Goal: Information Seeking & Learning: Learn about a topic

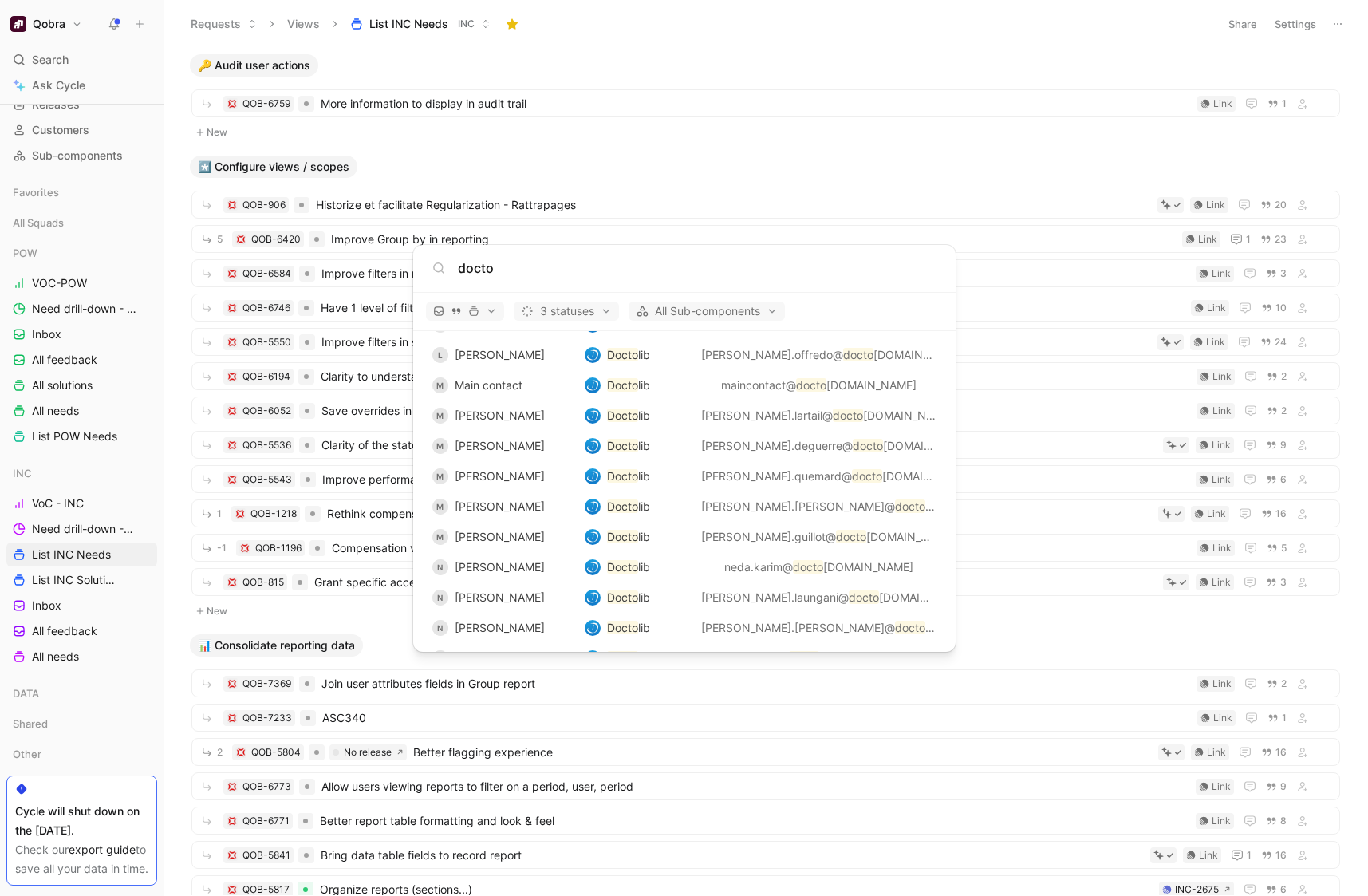
scroll to position [4036, 0]
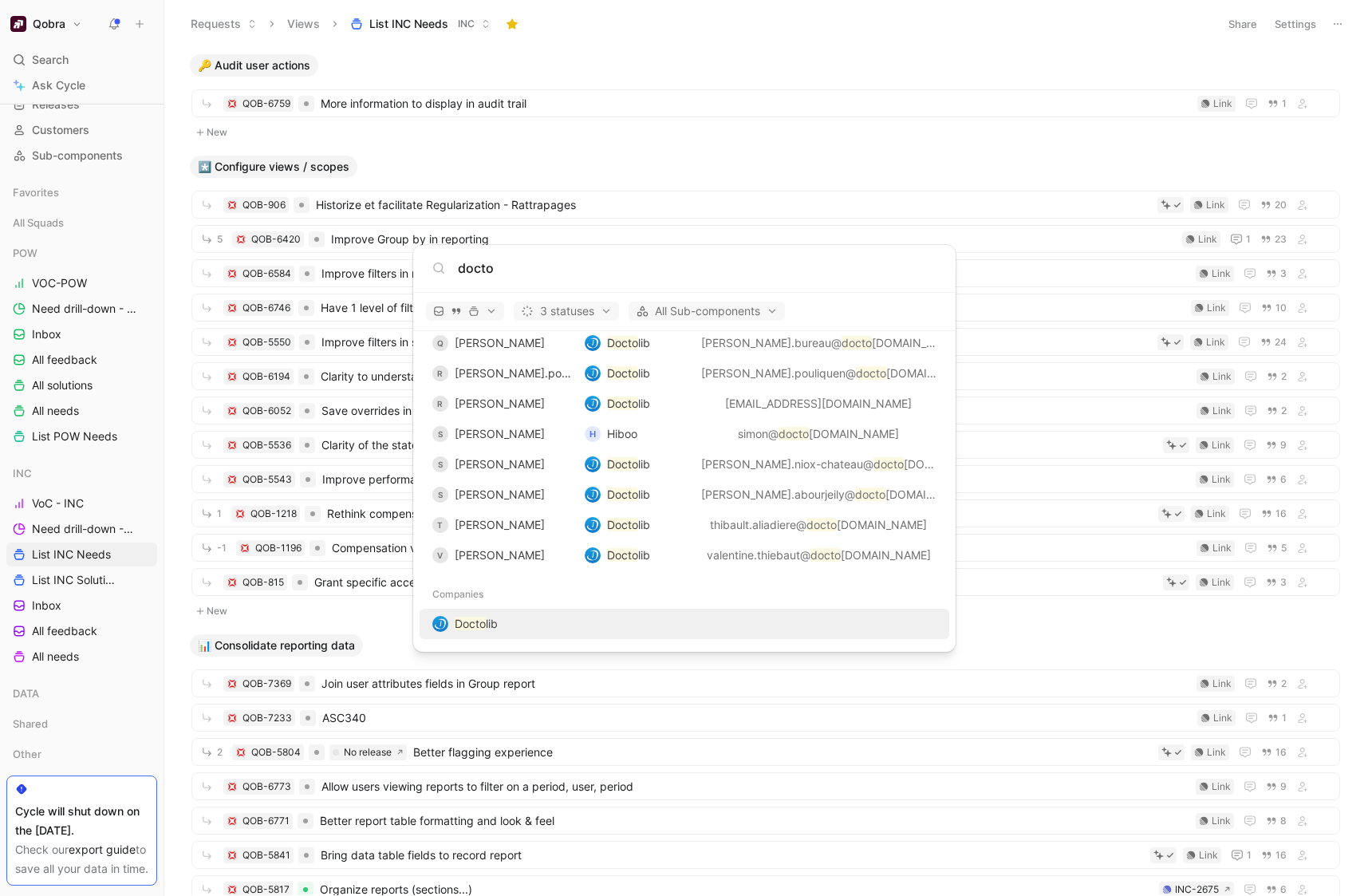
type input "docto"
click at [505, 630] on div "Docto lib" at bounding box center [684, 623] width 520 height 28
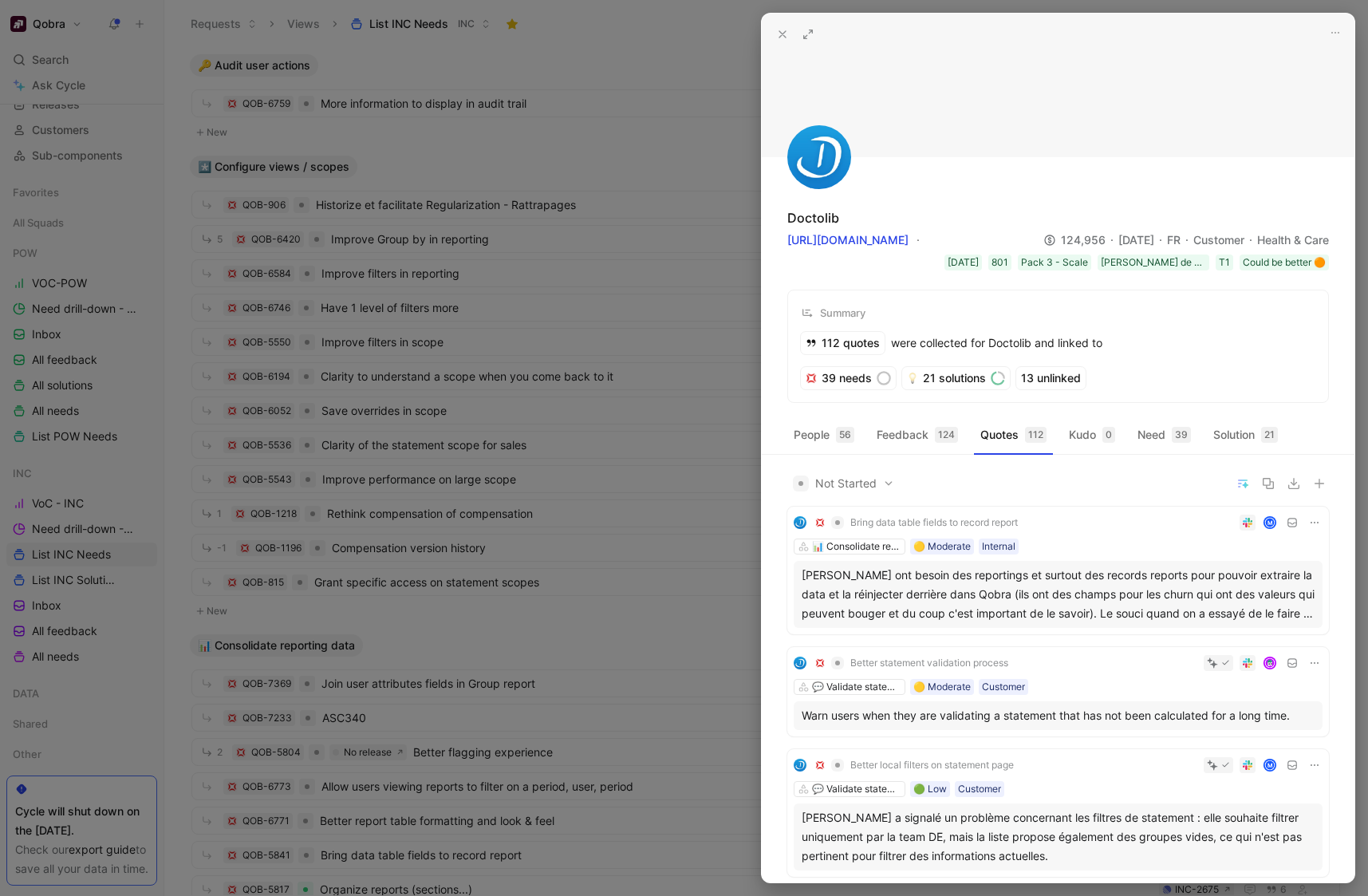
click at [806, 34] on icon at bounding box center [808, 34] width 13 height 13
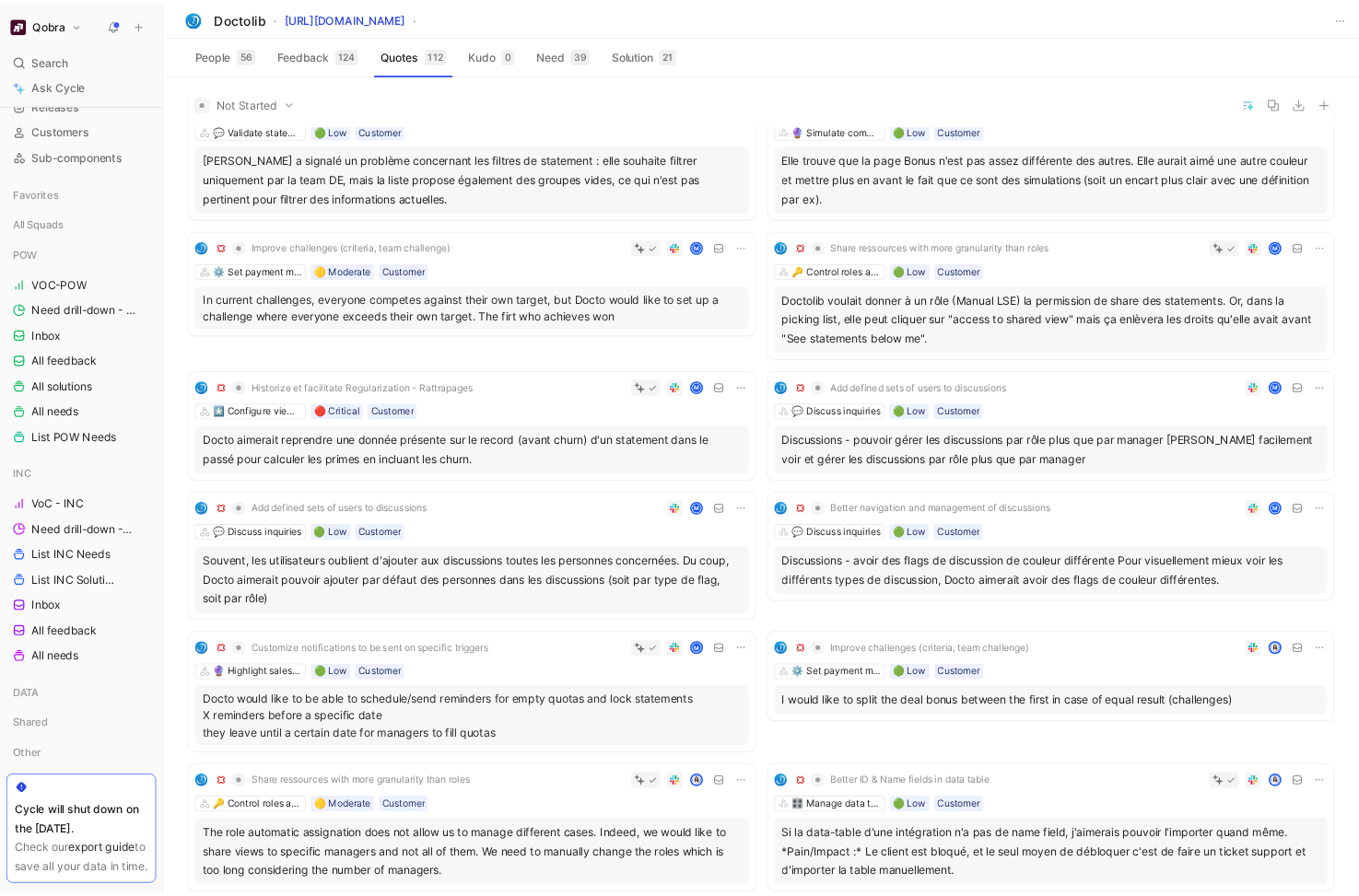
scroll to position [204, 0]
click at [1244, 466] on div "💬 Discuss inquiries 🟢 Low Customer" at bounding box center [1222, 473] width 644 height 19
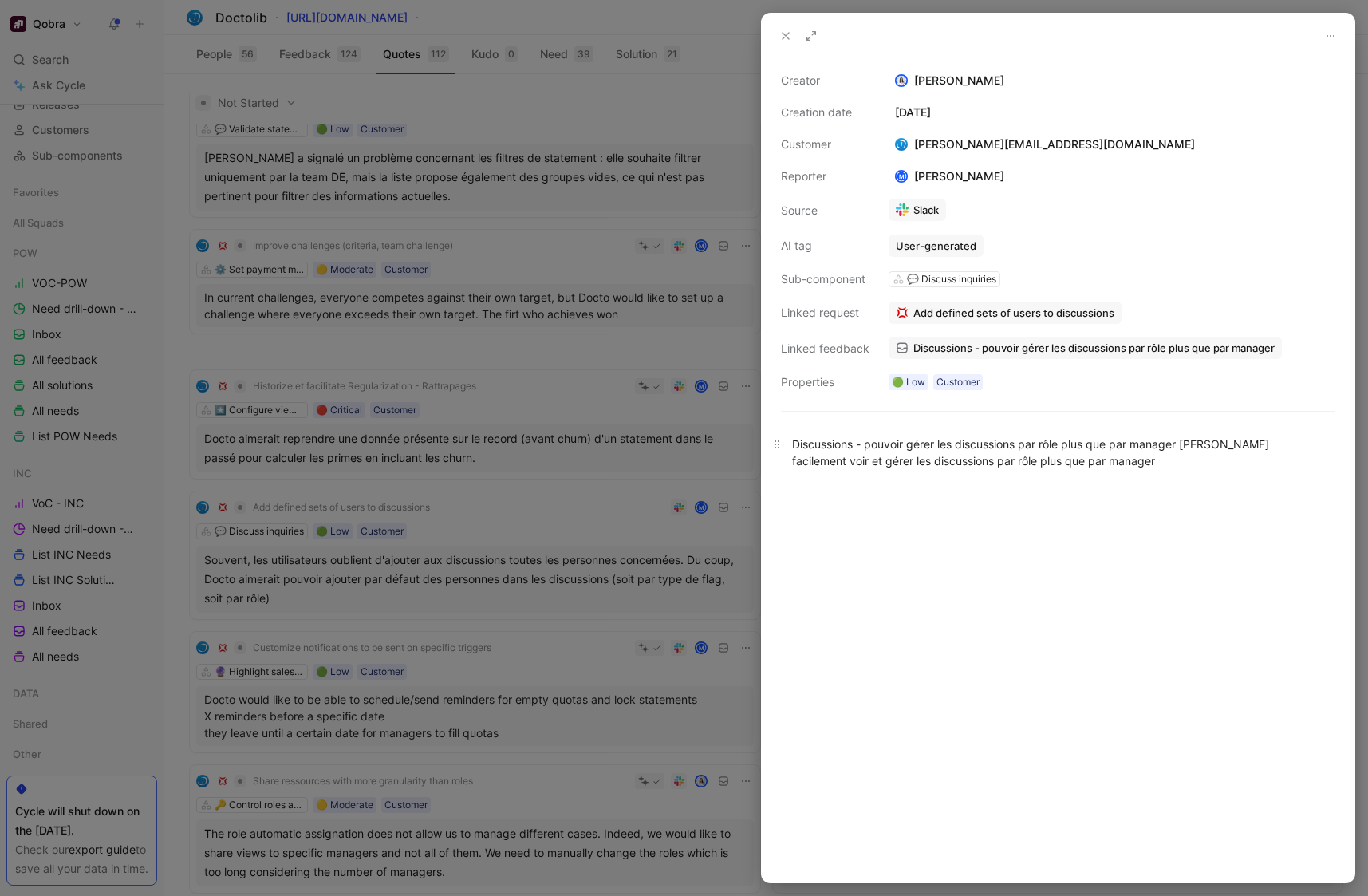
click at [1099, 460] on div "Discussions - pouvoir gérer les discussions par rôle plus que par manager [PERS…" at bounding box center [1058, 451] width 532 height 33
click at [524, 506] on div at bounding box center [684, 448] width 1368 height 896
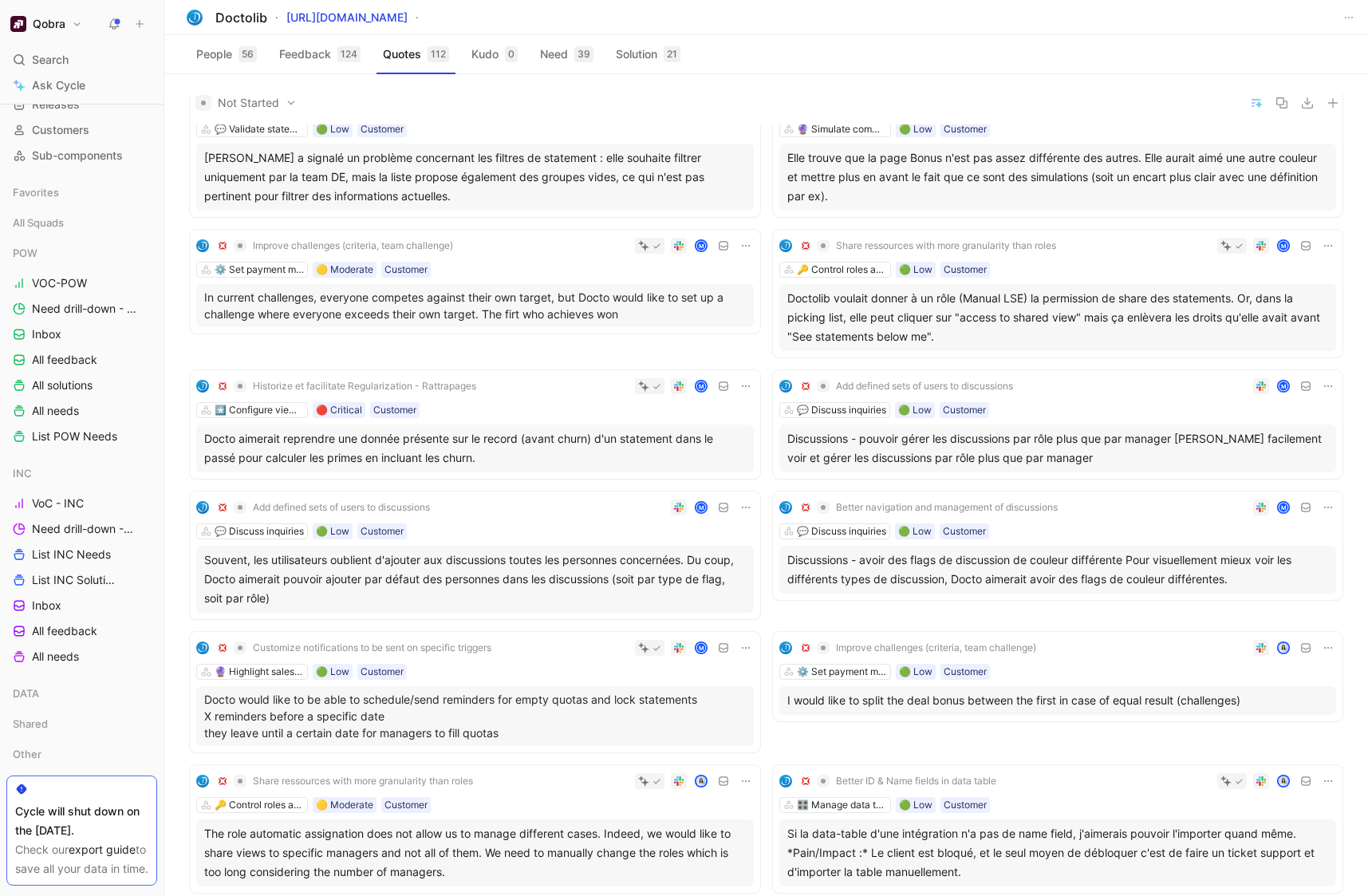
click at [1145, 419] on div "Add defined sets of users to discussions M 💬 Discuss inquiries 🟢 Low Customer D…" at bounding box center [1058, 424] width 571 height 108
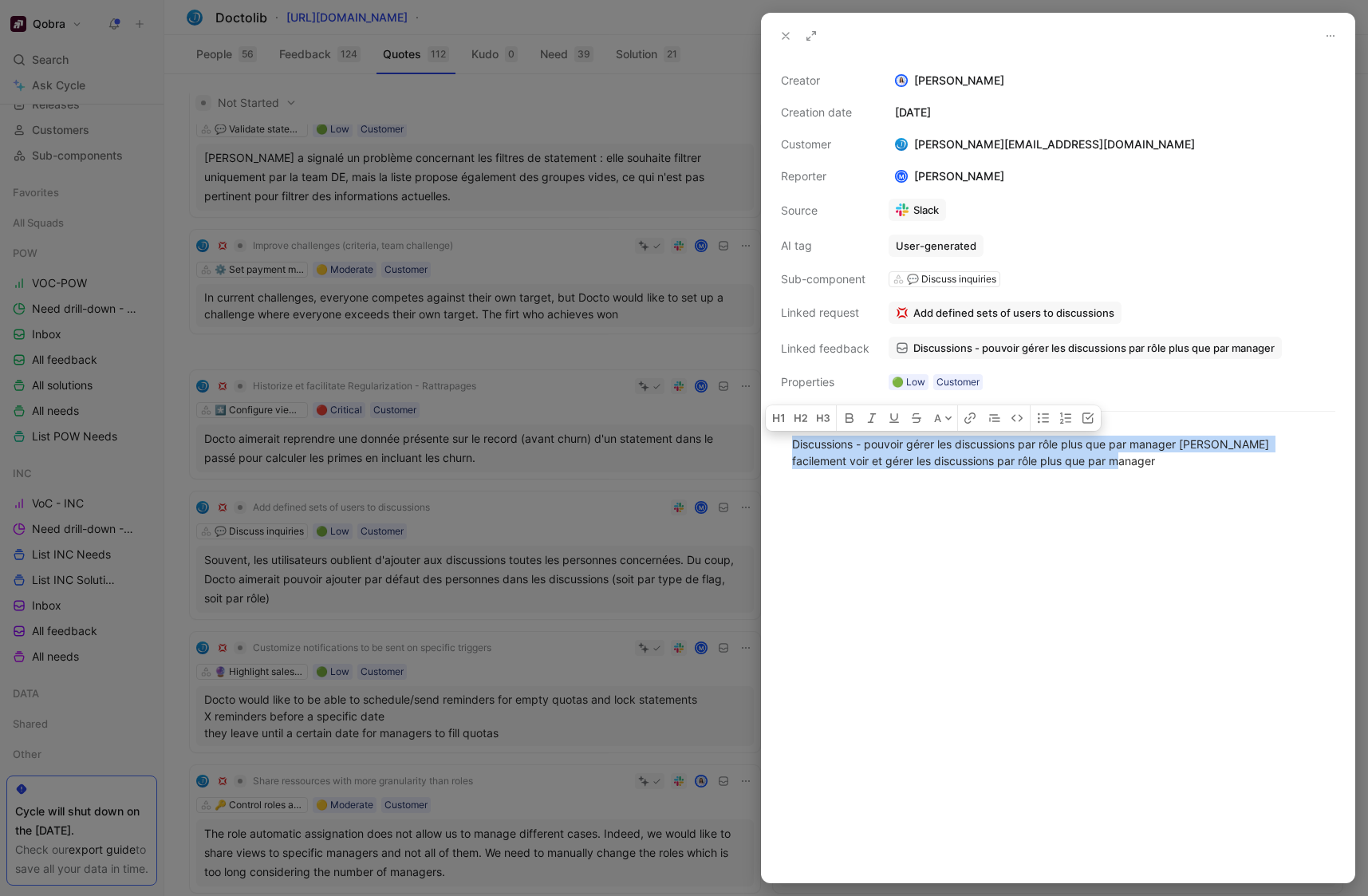
drag, startPoint x: 1097, startPoint y: 455, endPoint x: 746, endPoint y: 433, distance: 351.7
click at [745, 433] on div "Creator [PERSON_NAME] Creation date [DATE] Customer [EMAIL_ADDRESS][DOMAIN_NAME…" at bounding box center [684, 448] width 1368 height 896
copy div "Discussions - pouvoir gérer les discussions par rôle plus que par manager [PERS…"
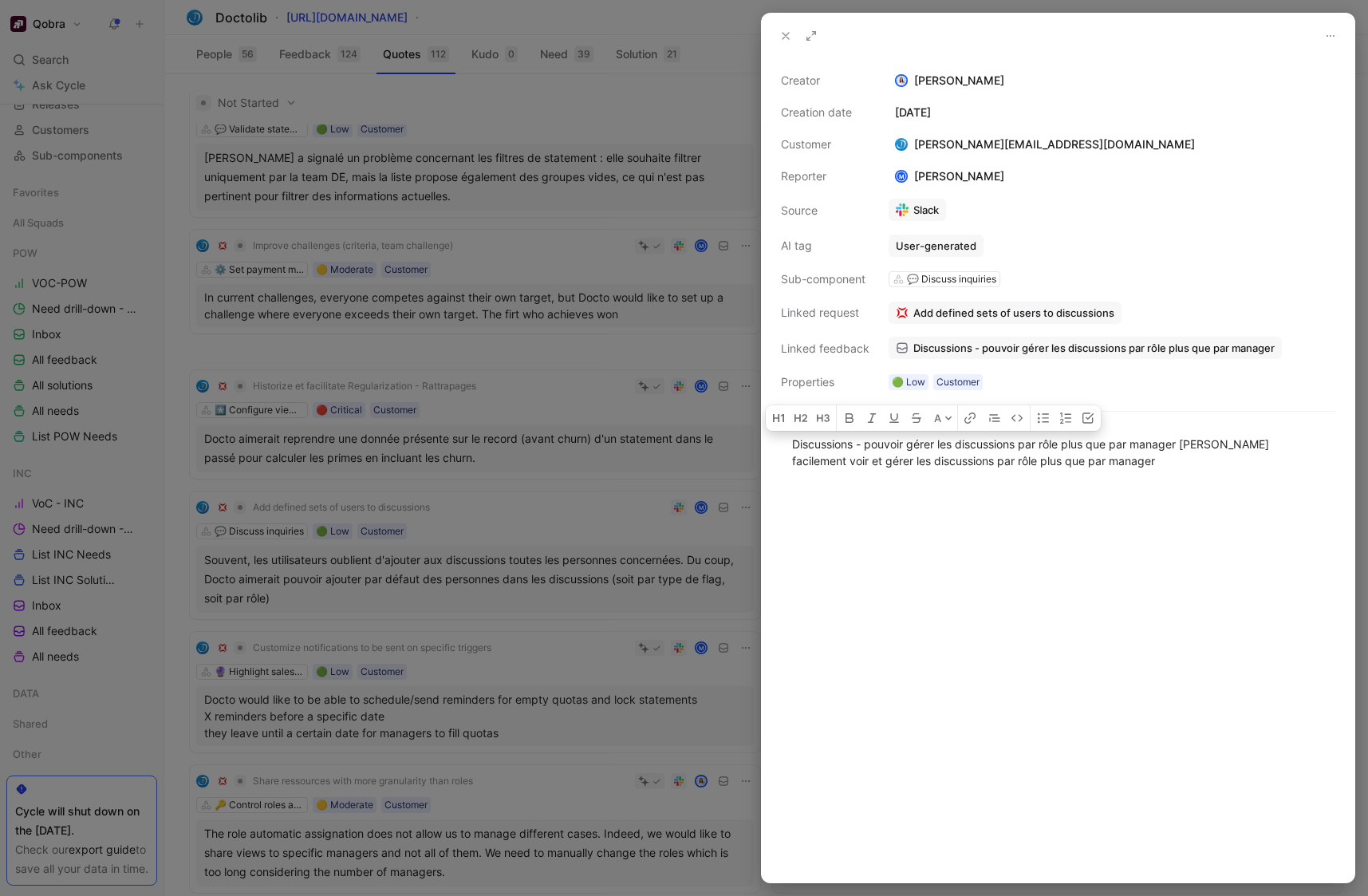
click at [1099, 562] on div at bounding box center [1058, 684] width 593 height 396
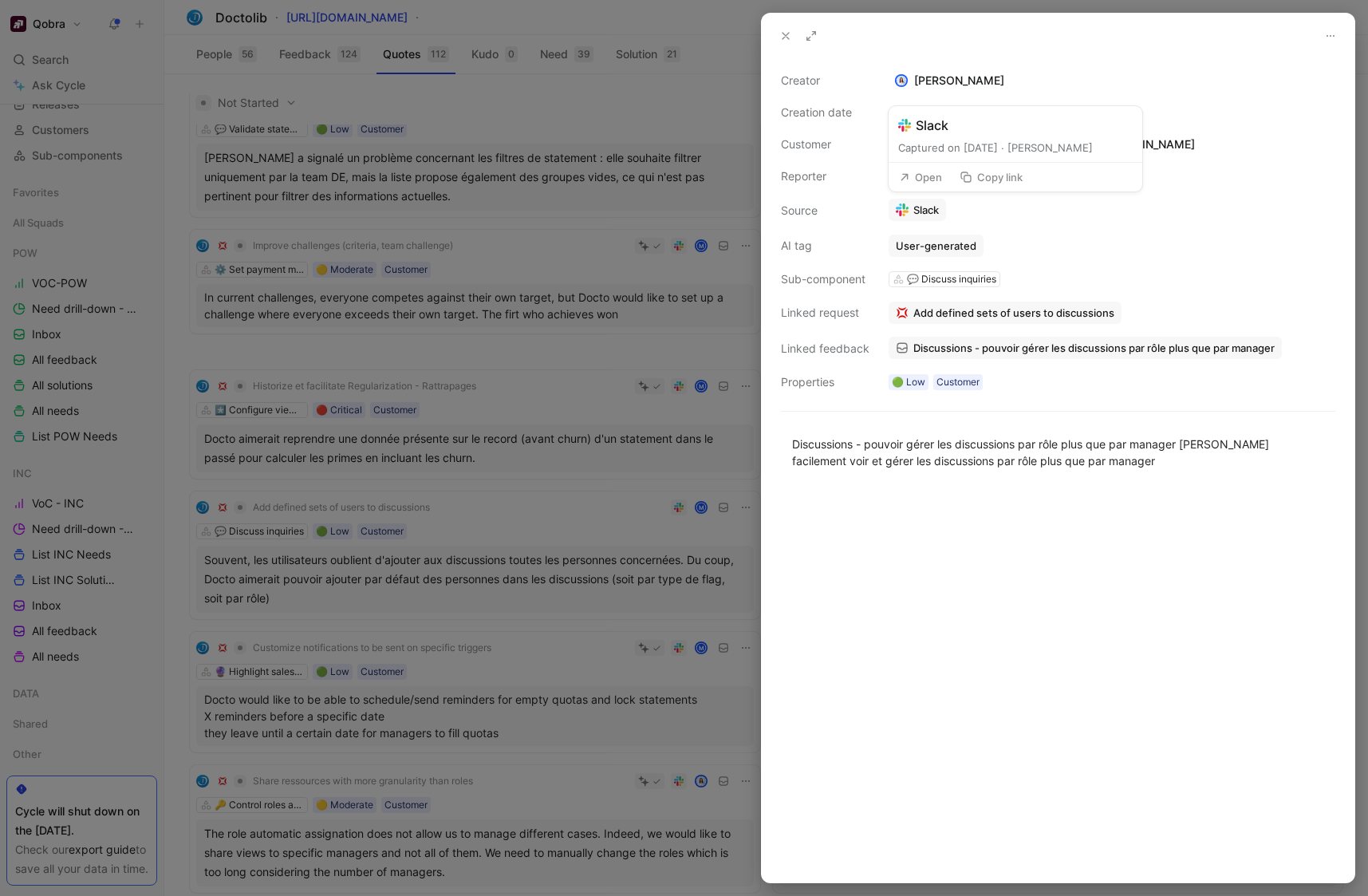
click at [932, 179] on button "Open" at bounding box center [920, 177] width 58 height 22
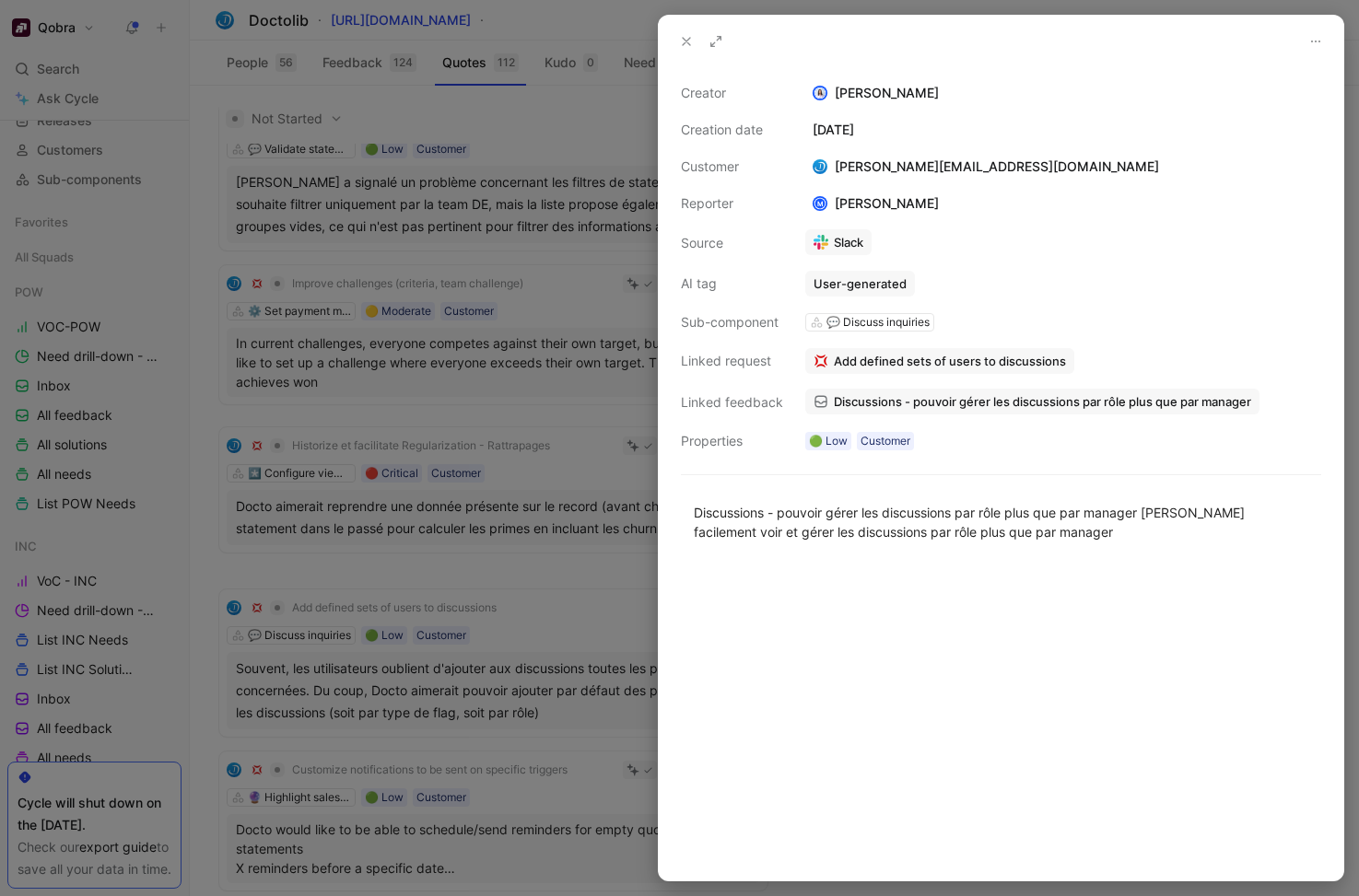
scroll to position [204, 0]
click at [454, 454] on div at bounding box center [679, 448] width 1359 height 896
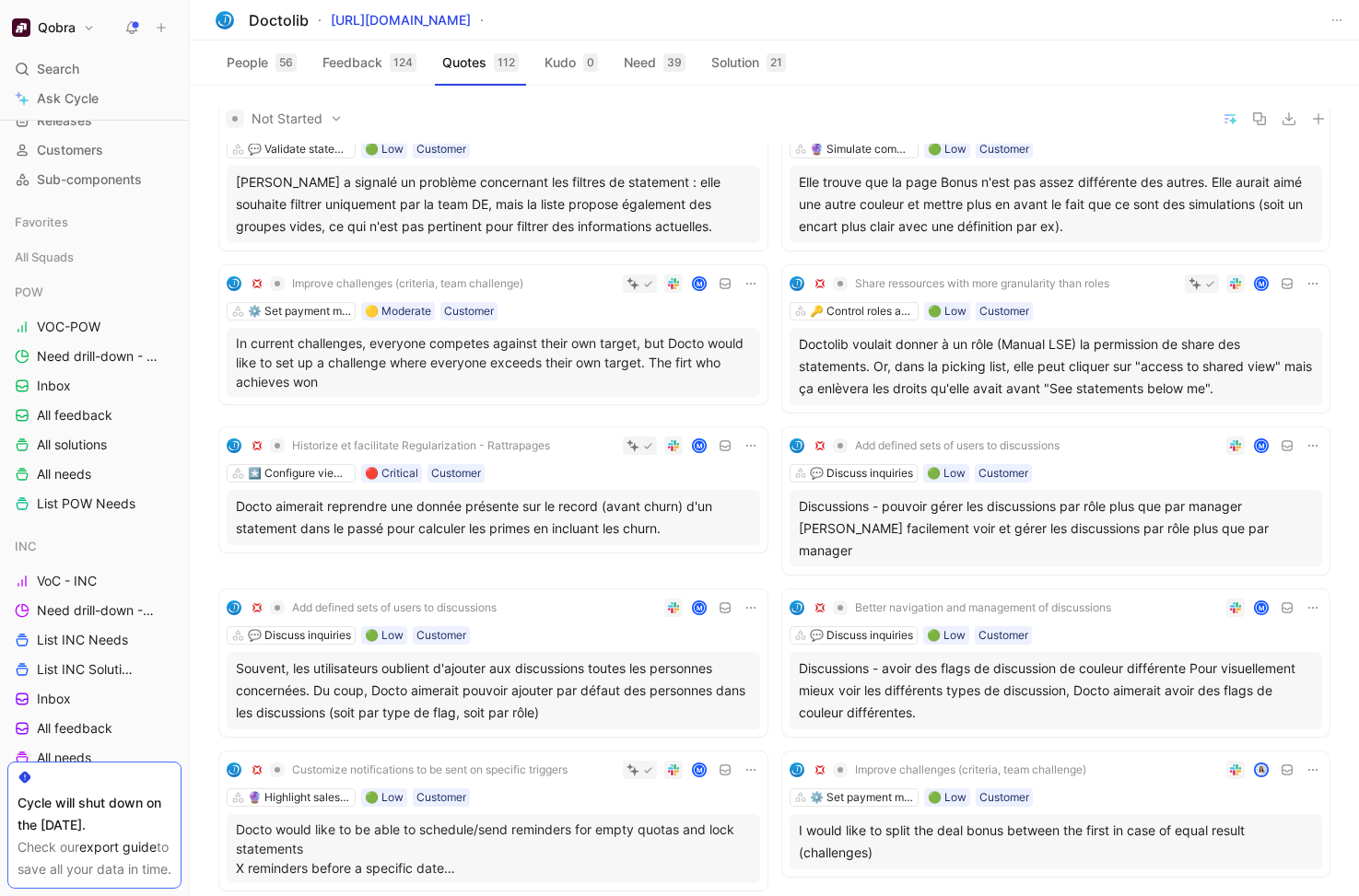
click at [1118, 626] on div "💬 Discuss inquiries 🟢 Low Customer" at bounding box center [1057, 635] width 533 height 19
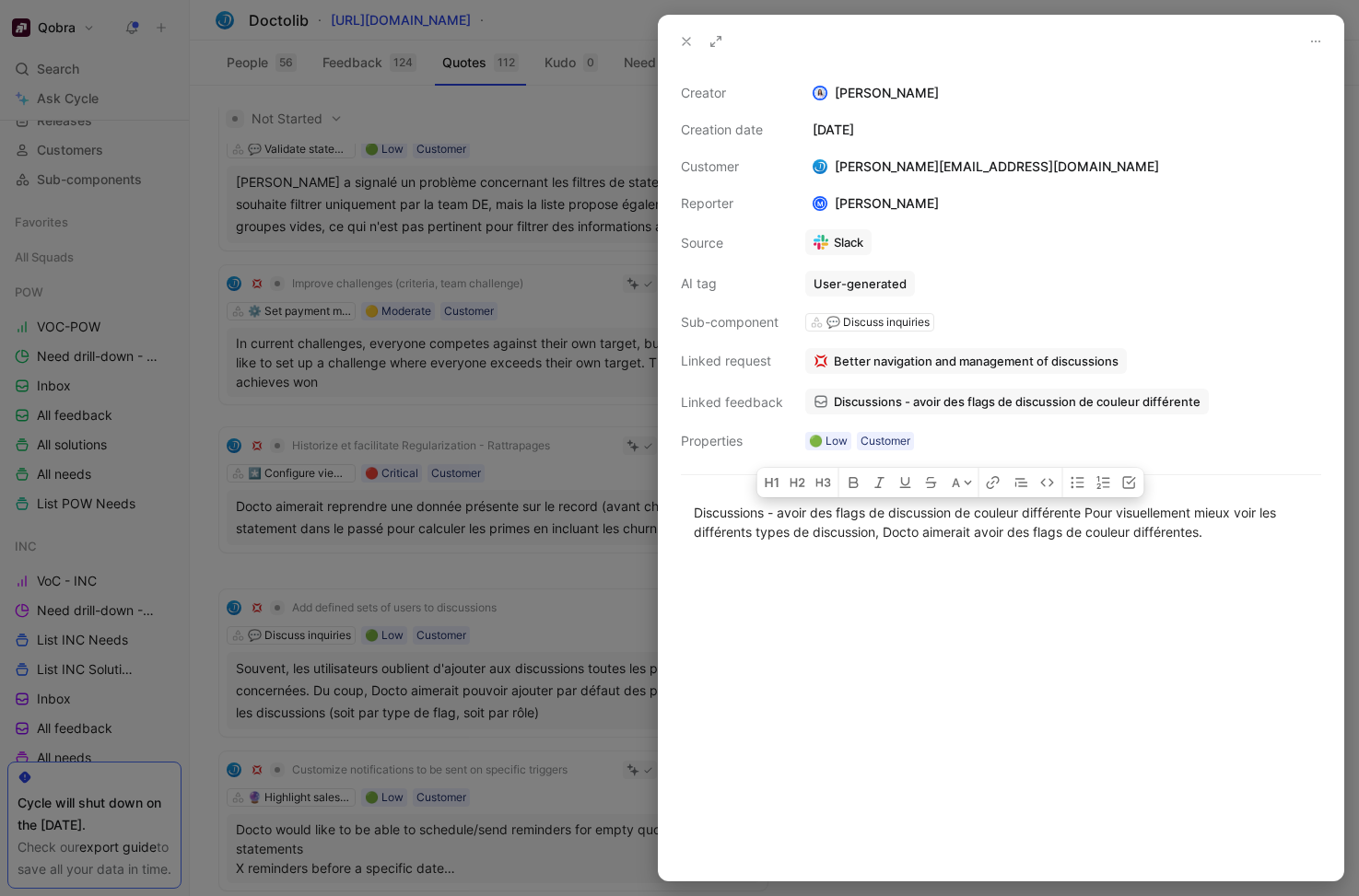
drag, startPoint x: 696, startPoint y: 511, endPoint x: 1235, endPoint y: 555, distance: 540.8
click at [1235, 555] on div "Discussions - avoir des flags de discussion de couleur différente Pour visuelle…" at bounding box center [1001, 522] width 685 height 79
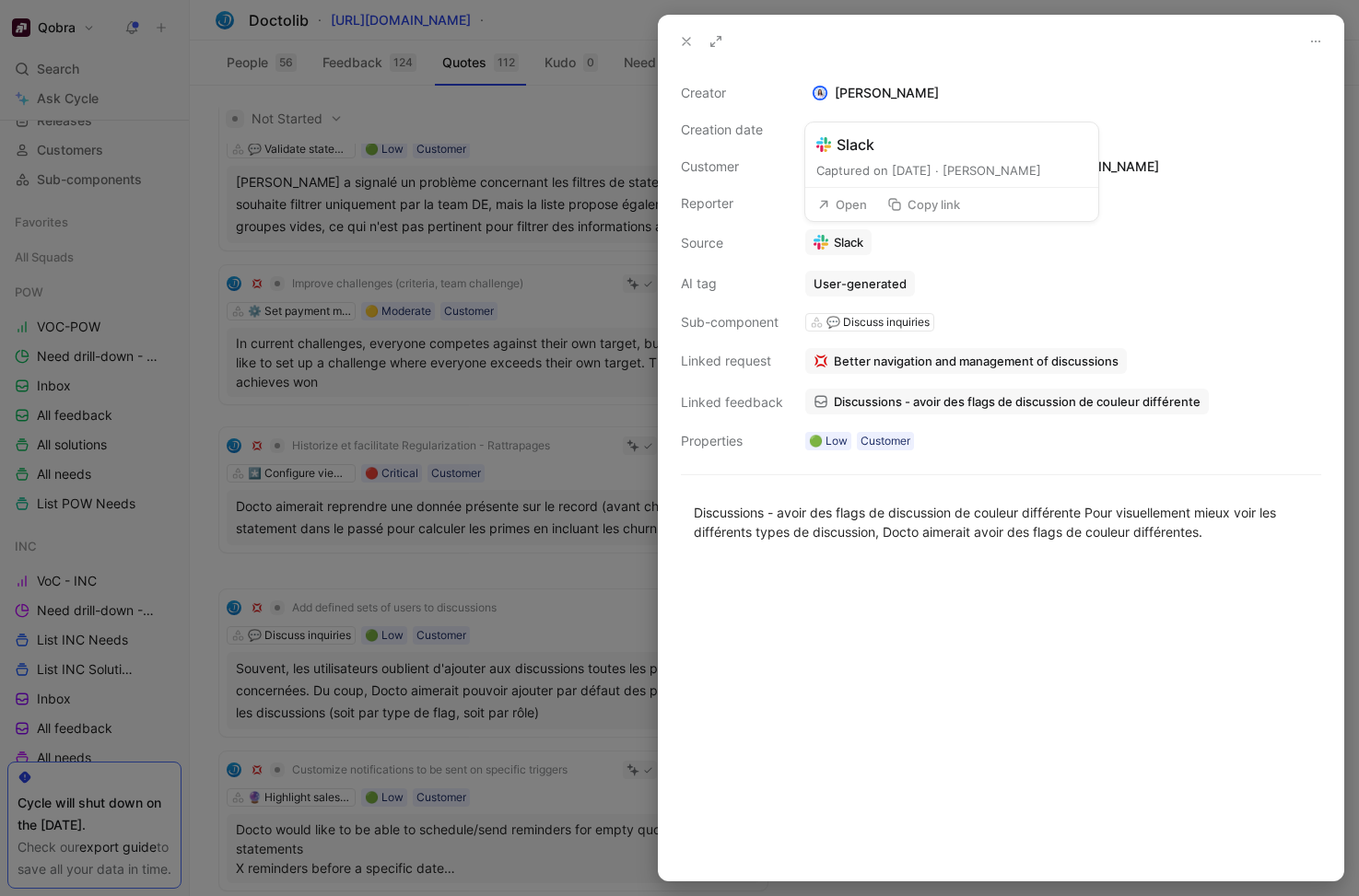
click at [842, 201] on button "Open" at bounding box center [842, 204] width 66 height 26
click at [513, 377] on div at bounding box center [679, 448] width 1359 height 896
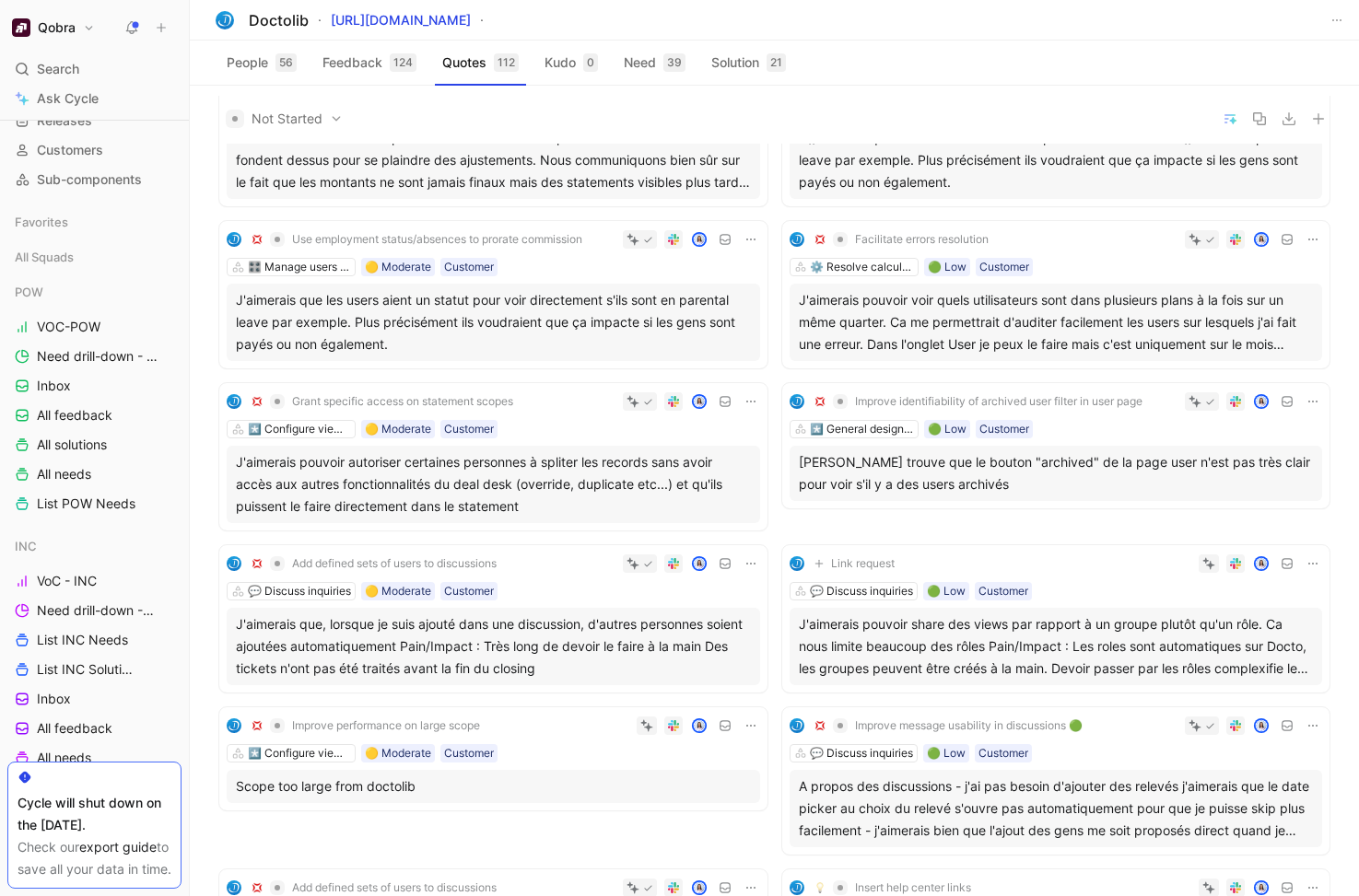
scroll to position [1820, 0]
click at [588, 627] on div "J'aimerais que, lorsque je suis ajouté dans une discussion, d'autres personnes …" at bounding box center [494, 644] width 515 height 66
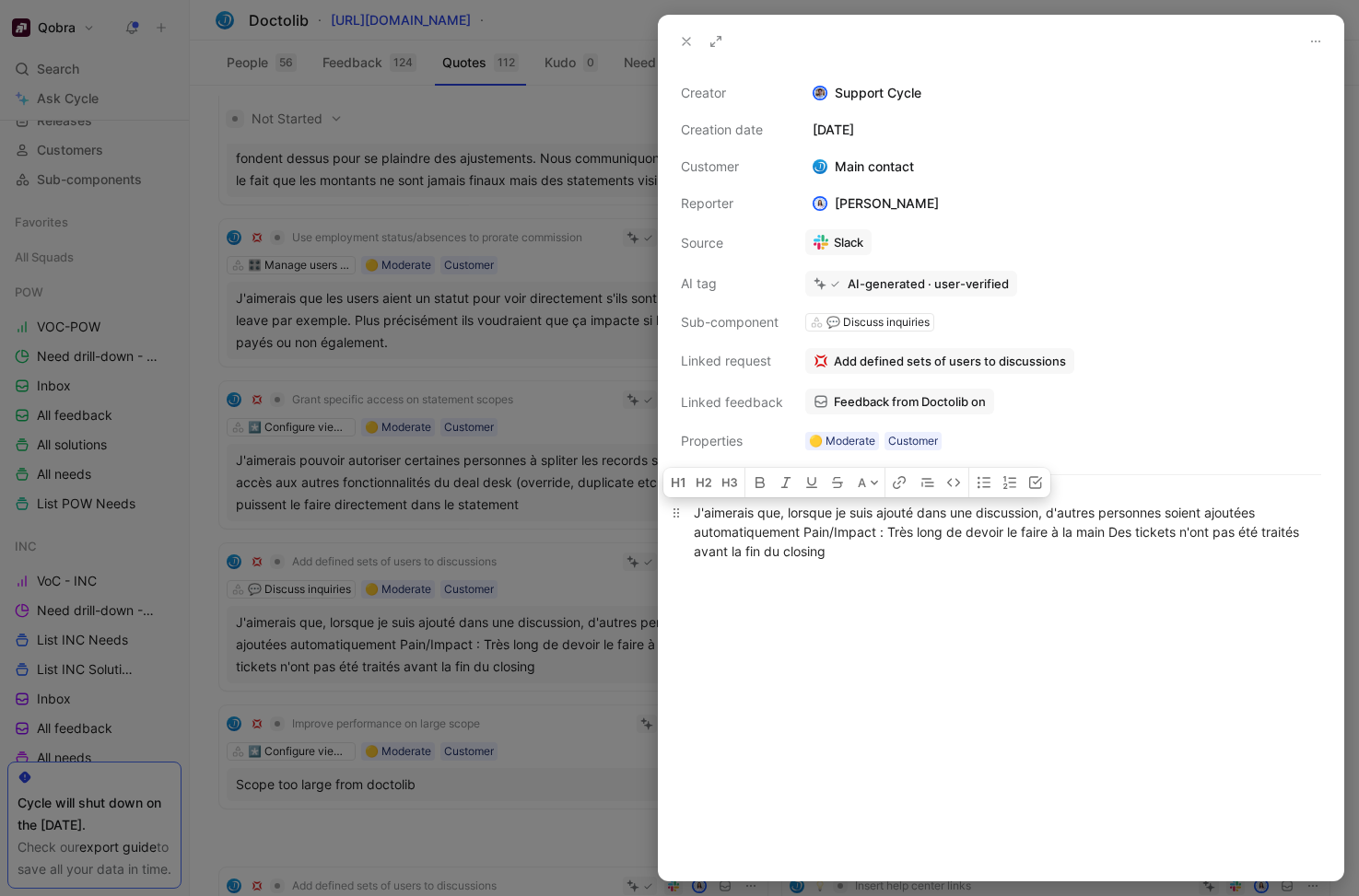
drag, startPoint x: 848, startPoint y: 554, endPoint x: 693, endPoint y: 510, distance: 161.1
click at [694, 510] on div "J'aimerais que, lorsque je suis ajouté dans une discussion, d'autres personnes …" at bounding box center [1001, 531] width 615 height 58
click at [994, 223] on div "Creator Support Cycle Creation date [DATE] Customer Main contact Reporter [PERS…" at bounding box center [1001, 268] width 640 height 371
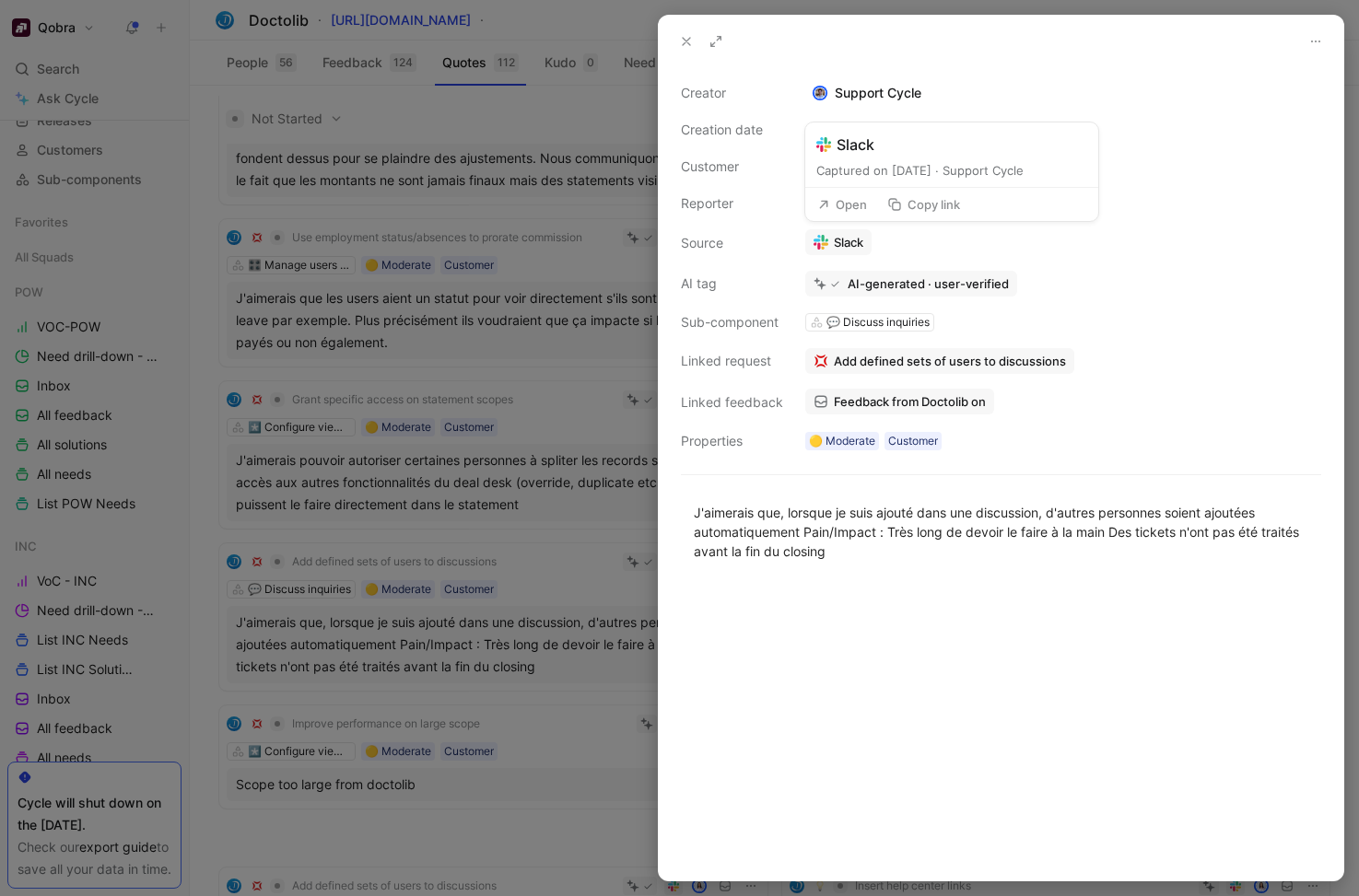
click at [852, 204] on button "Open" at bounding box center [842, 204] width 66 height 26
click at [392, 464] on div at bounding box center [679, 448] width 1359 height 896
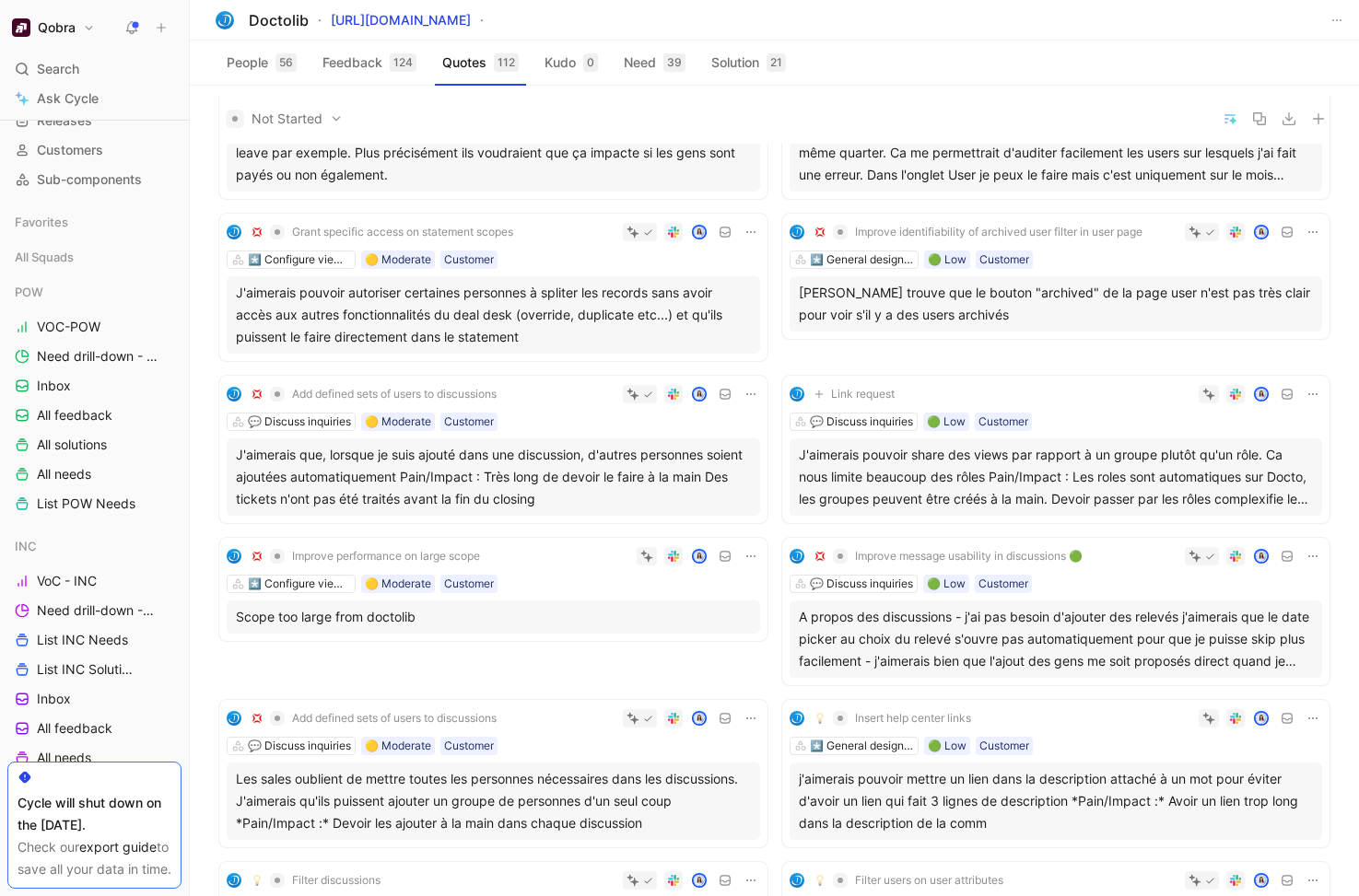
scroll to position [1990, 0]
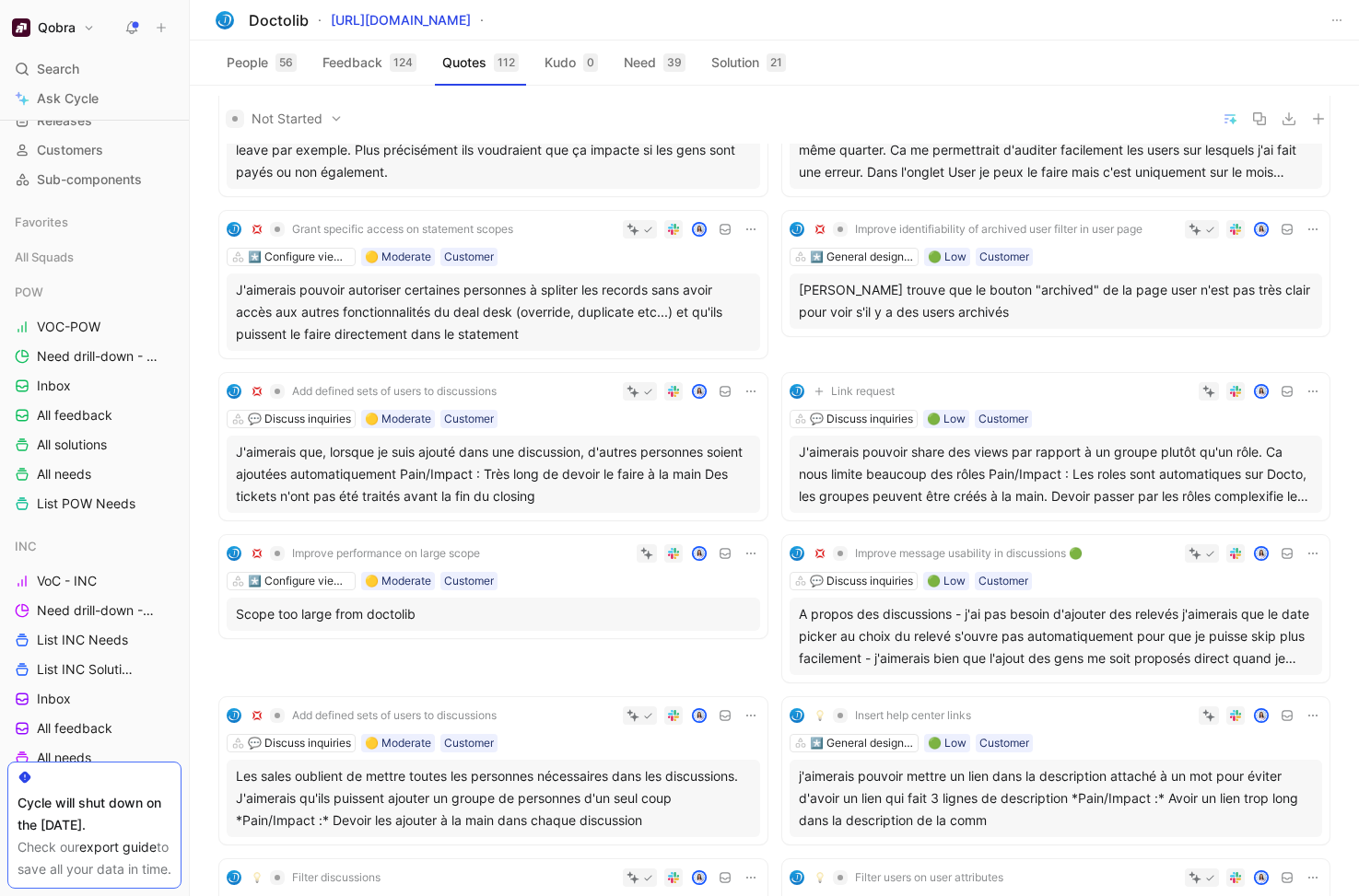
click at [910, 604] on div "A propos des discussions - j'ai pas besoin d'ajouter des relevés j'aimerais que…" at bounding box center [1057, 636] width 515 height 66
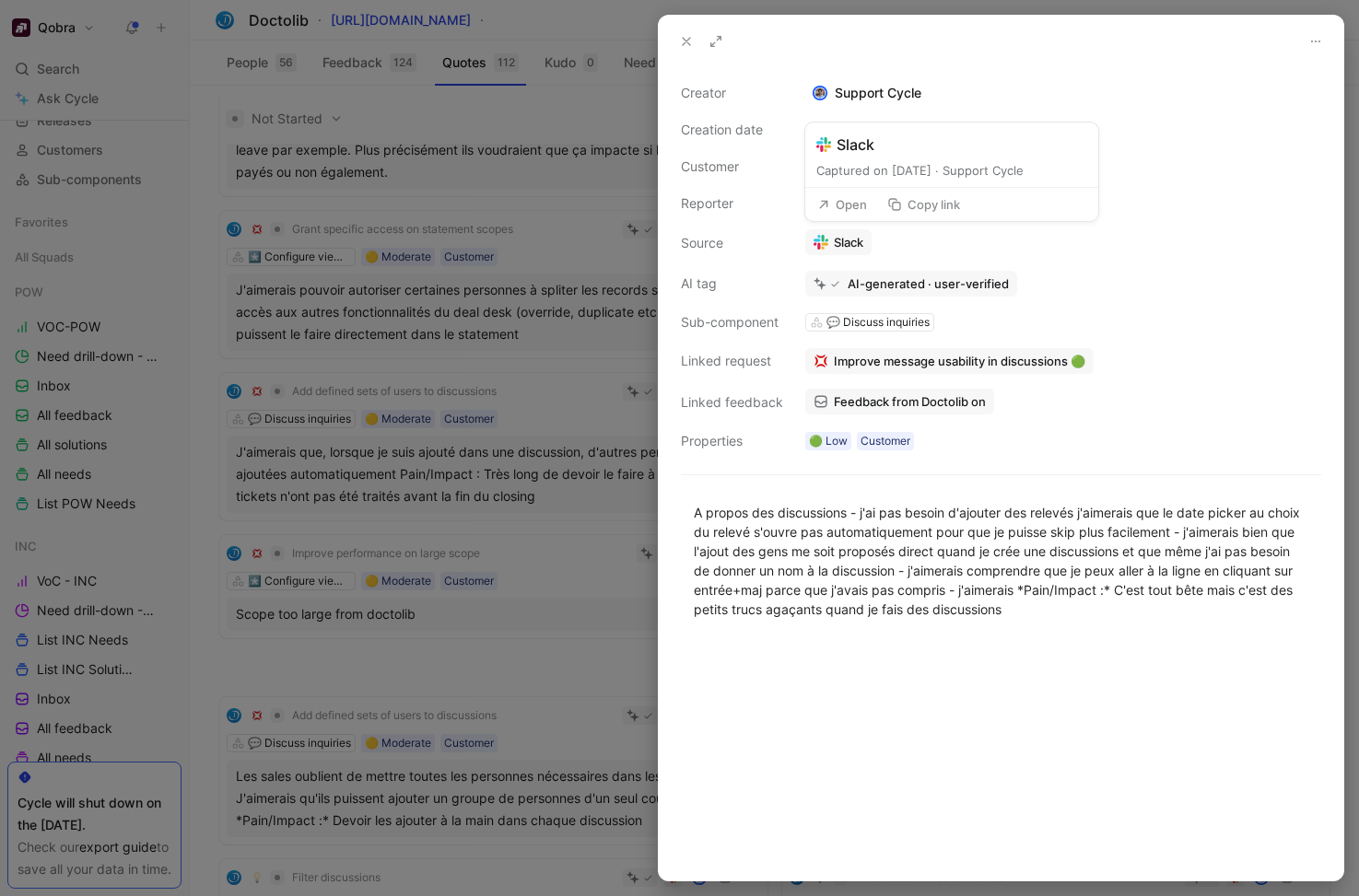
click at [846, 205] on button "Open" at bounding box center [842, 204] width 66 height 26
click at [442, 309] on div at bounding box center [679, 448] width 1359 height 896
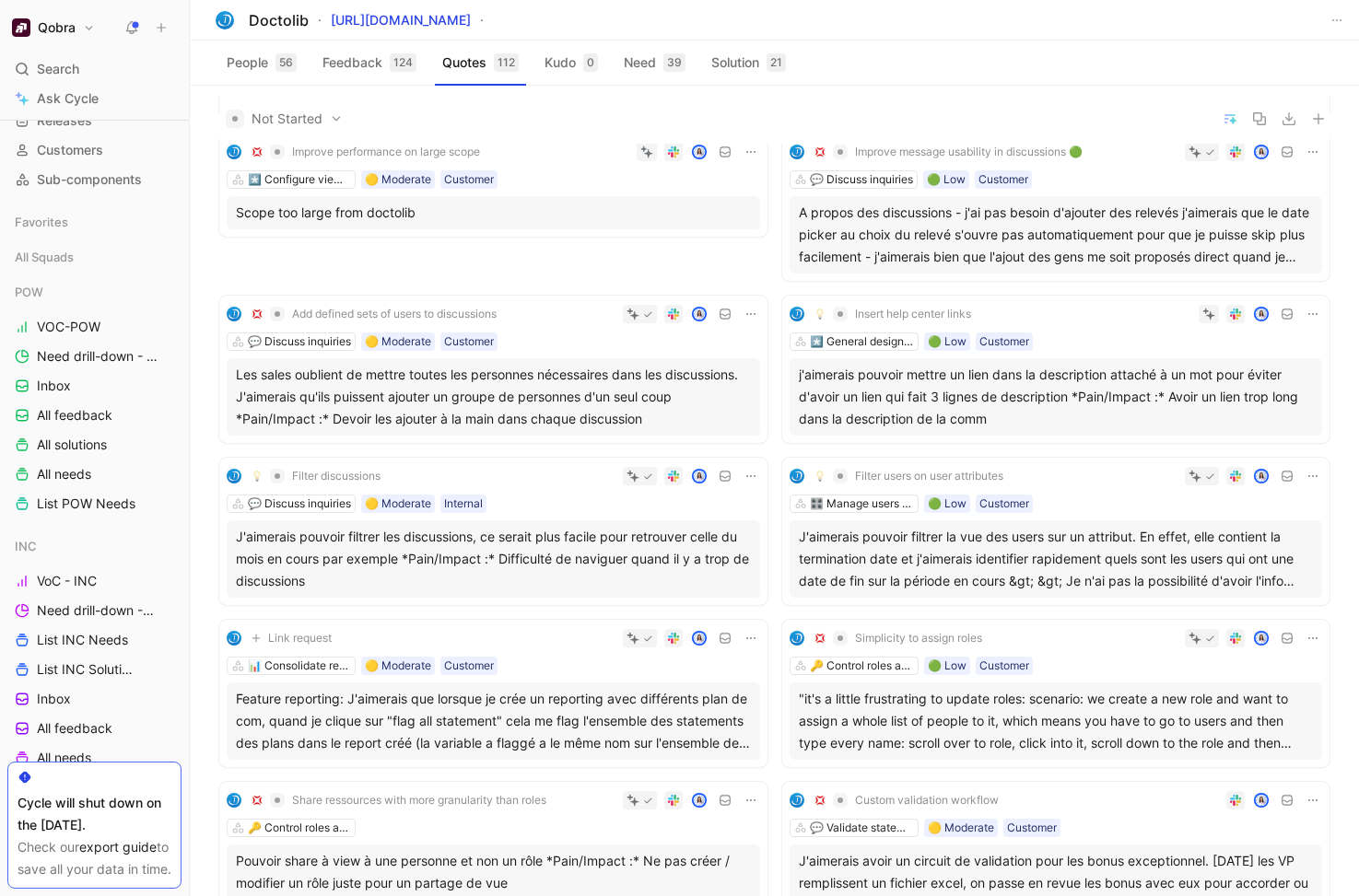
scroll to position [2403, 0]
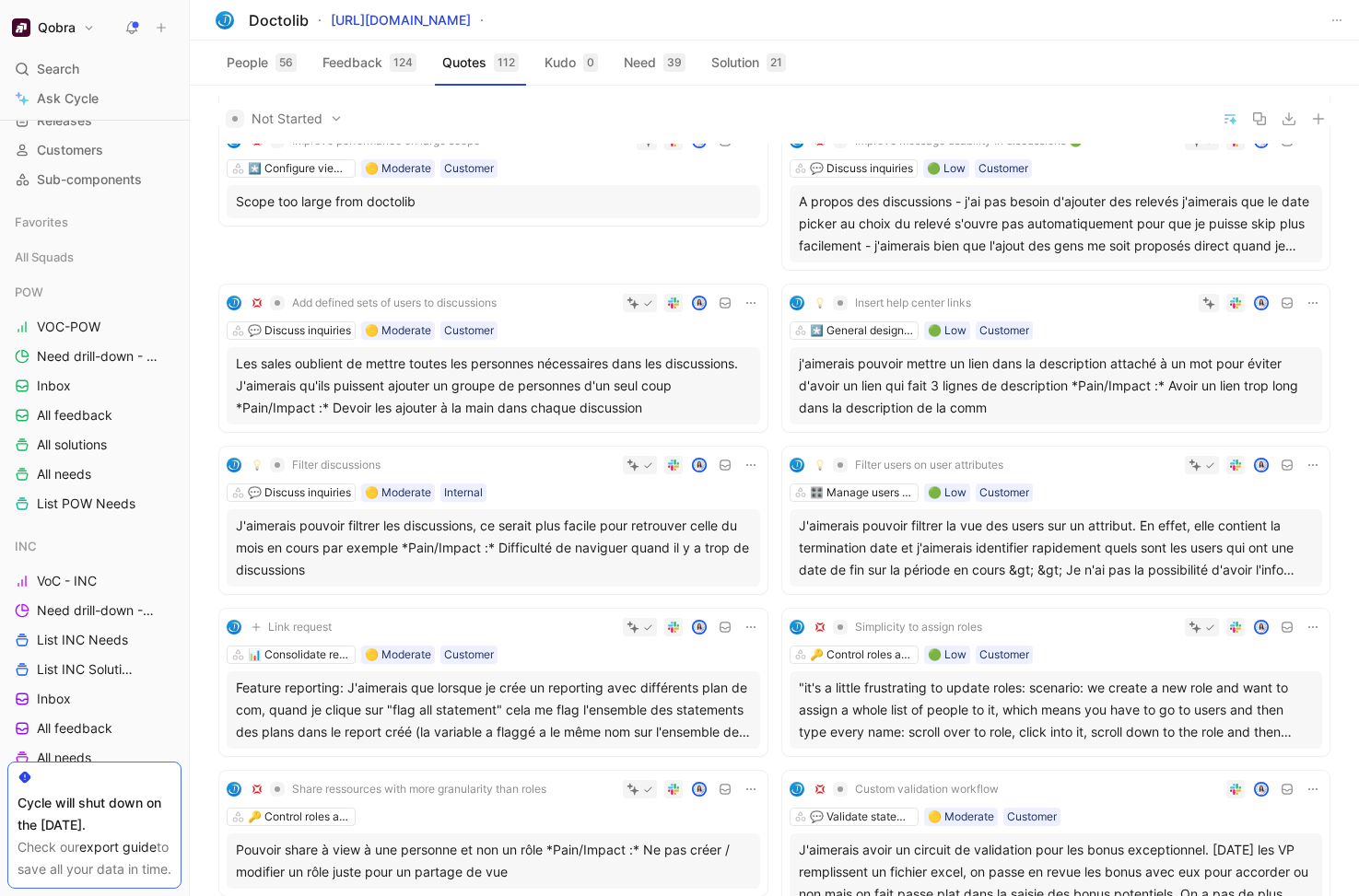
click at [584, 515] on div "J'aimerais pouvoir filtrer les discussions, ce serait plus facile pour retrouve…" at bounding box center [494, 548] width 515 height 66
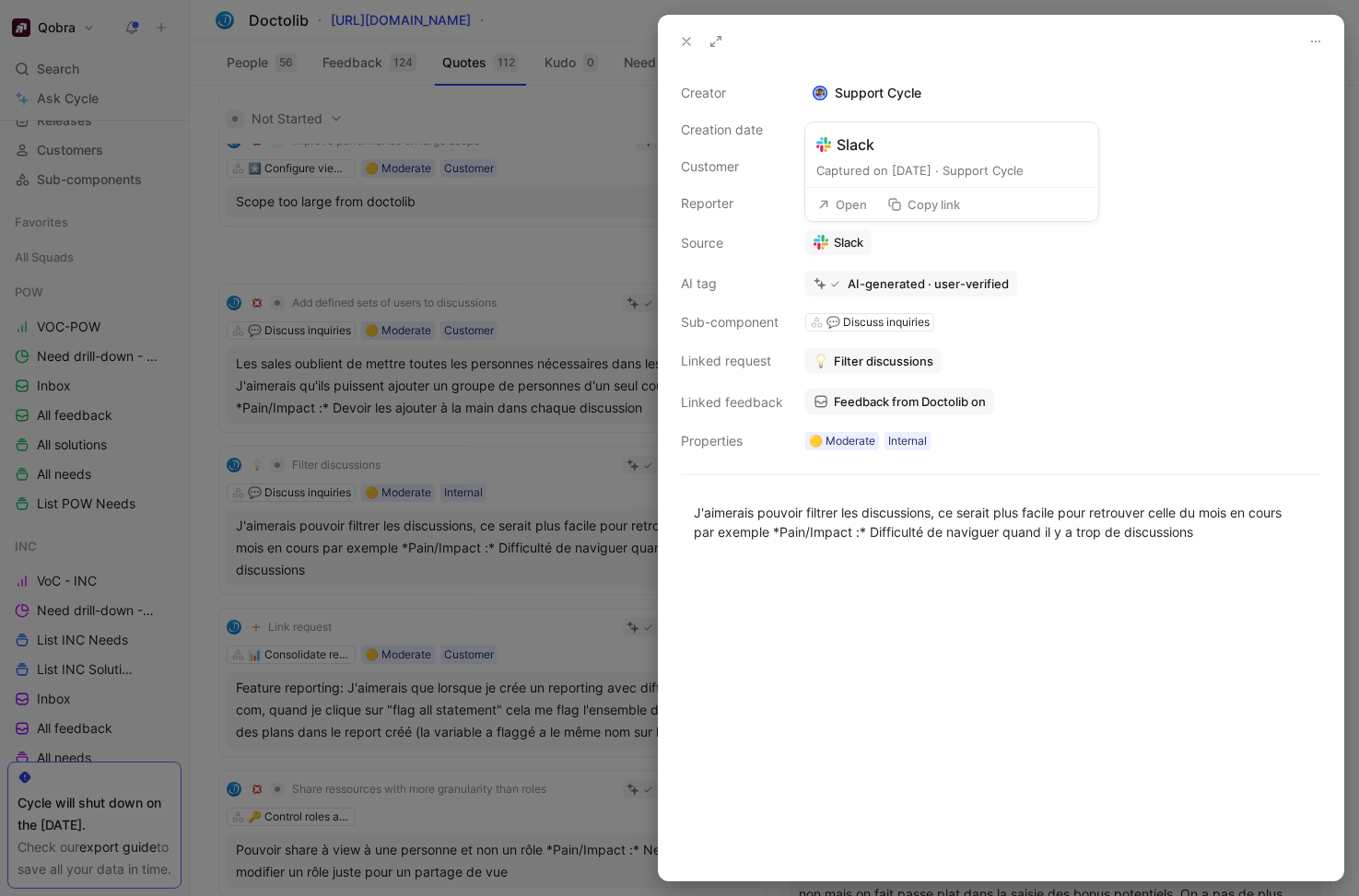
click at [861, 212] on button "Open" at bounding box center [842, 204] width 66 height 26
click at [425, 379] on div at bounding box center [679, 448] width 1359 height 896
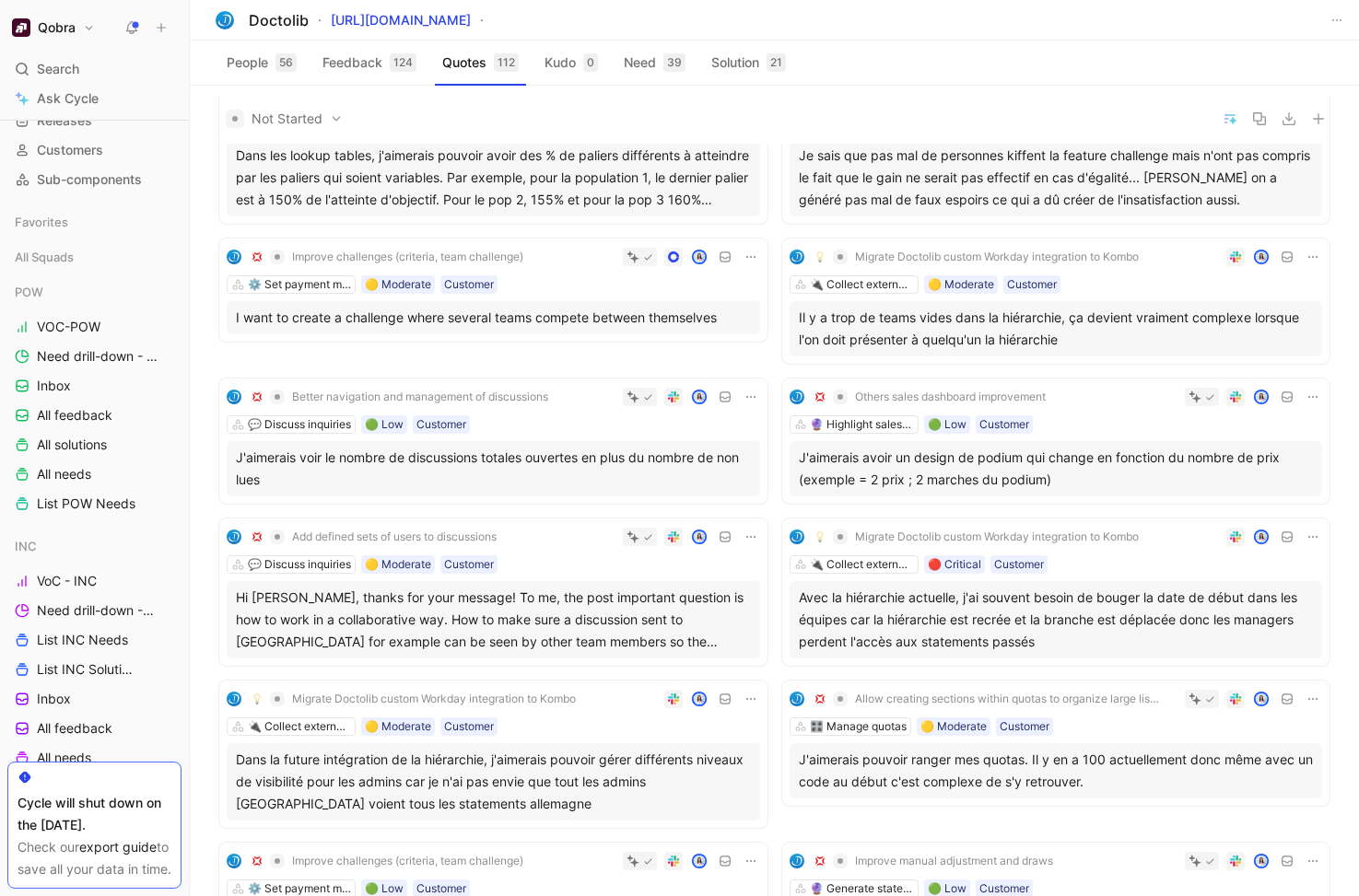
scroll to position [3296, 0]
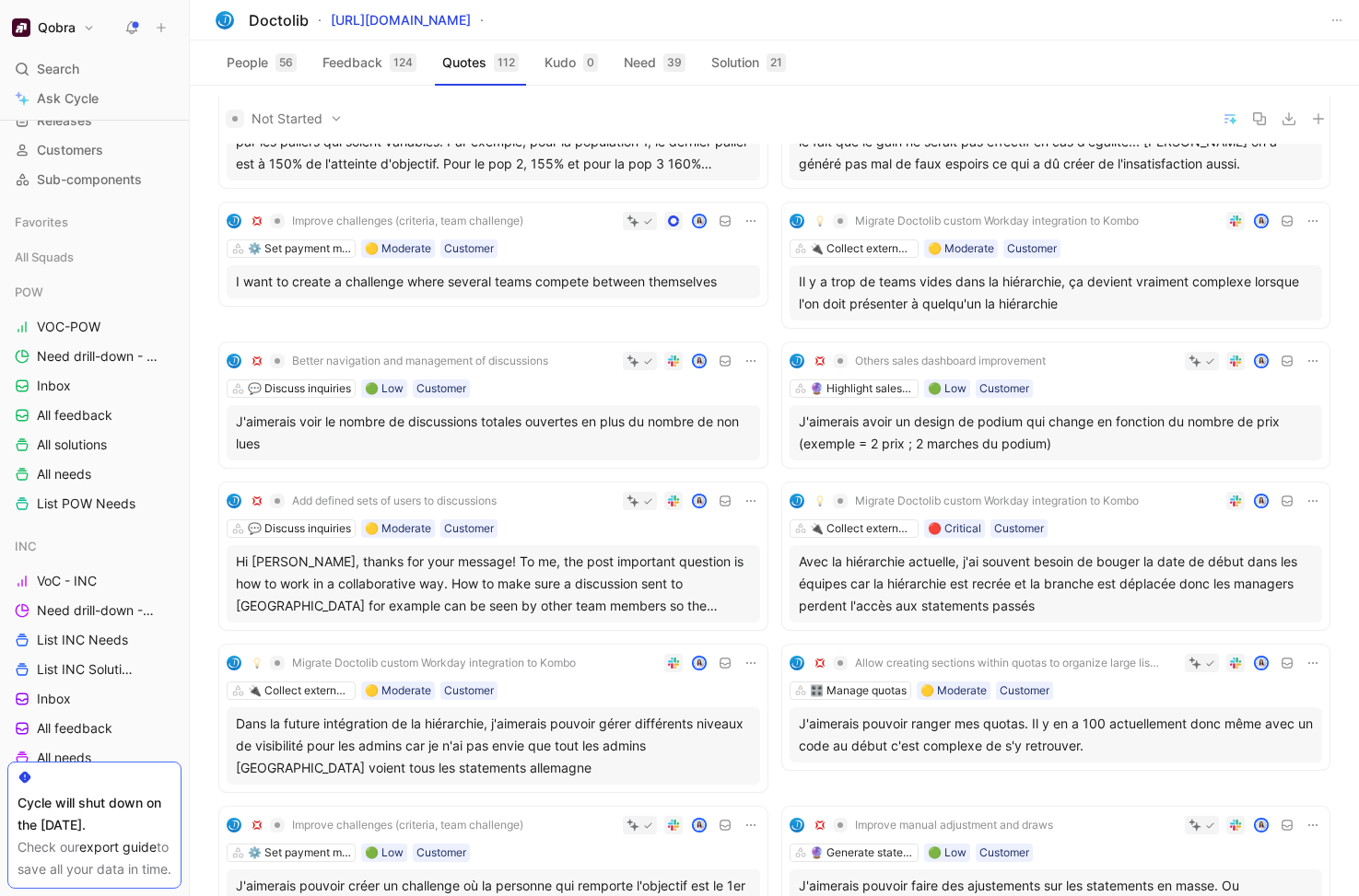
click at [639, 551] on div "Hi [PERSON_NAME], thanks for your message! To me, the post important question i…" at bounding box center [494, 584] width 515 height 66
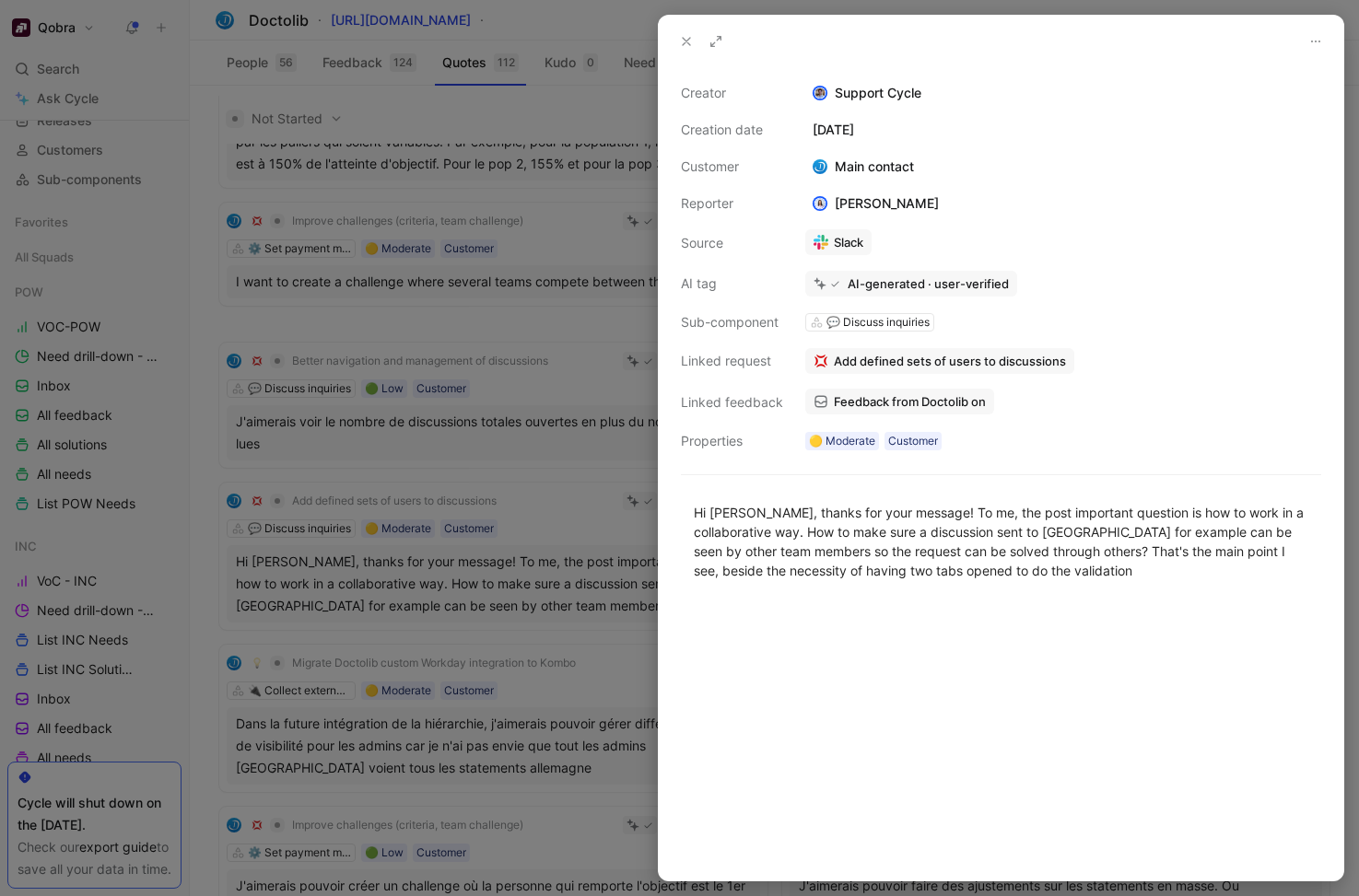
click at [341, 498] on div at bounding box center [679, 448] width 1359 height 896
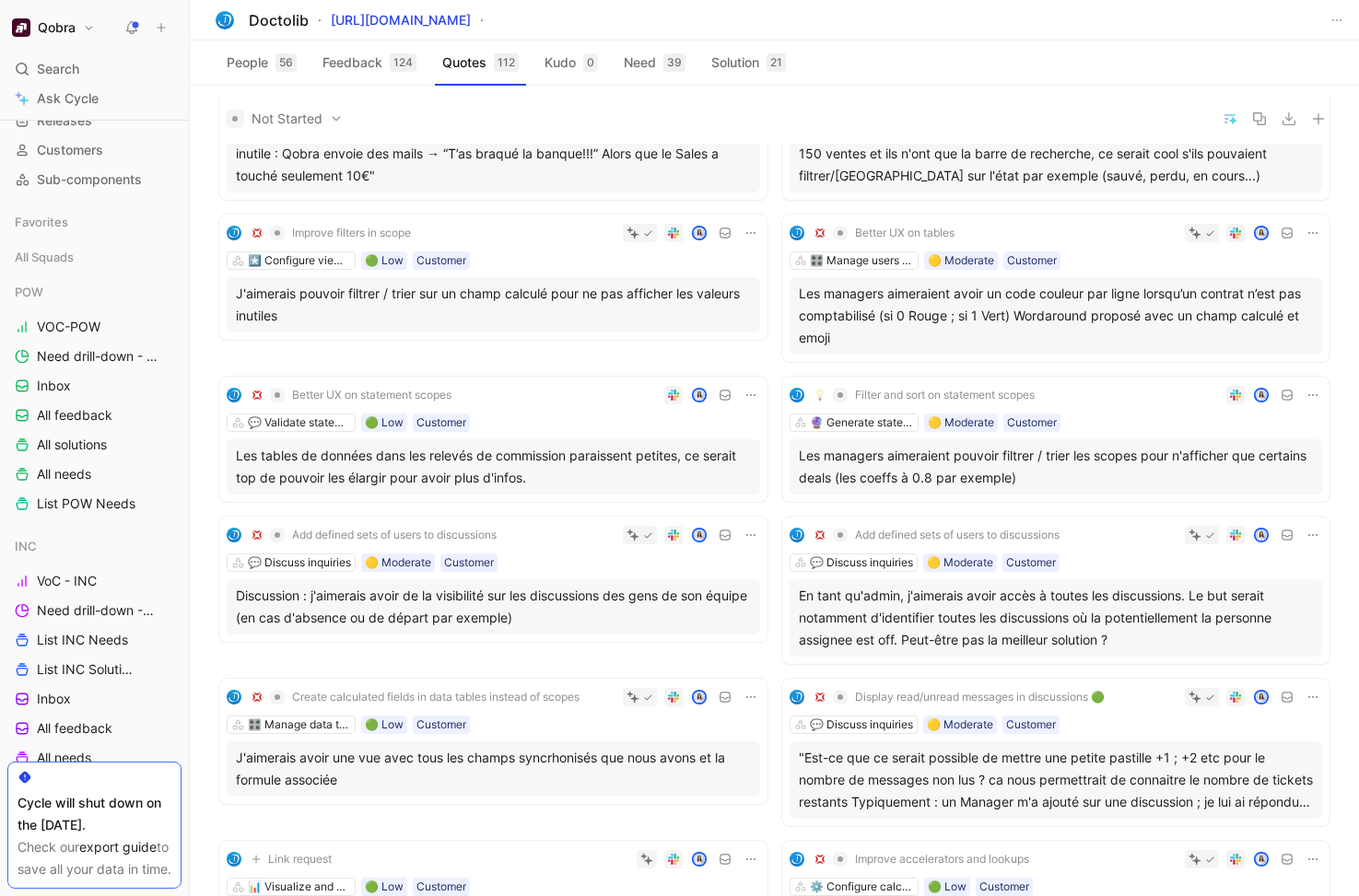
scroll to position [4840, 0]
